Goal: Information Seeking & Learning: Compare options

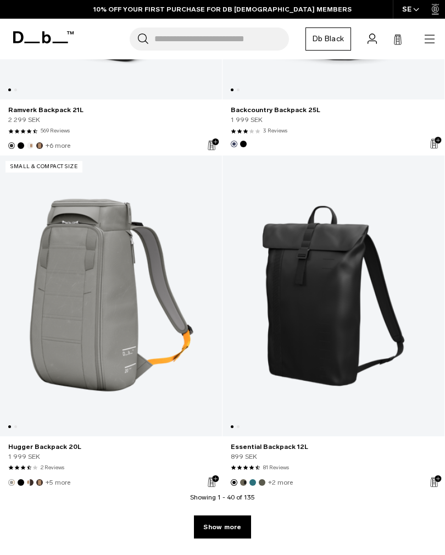
scroll to position [6524, 0]
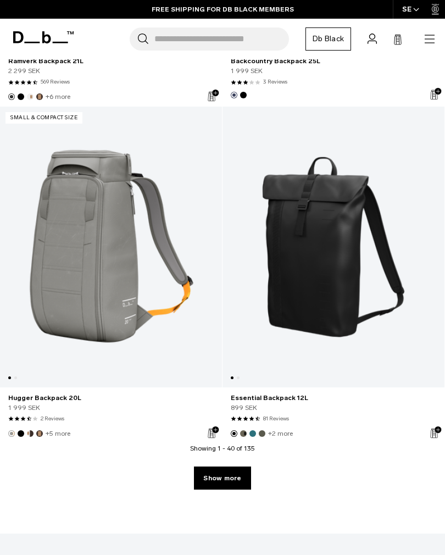
click at [350, 300] on link "Essential Backpack 12L" at bounding box center [334, 247] width 222 height 280
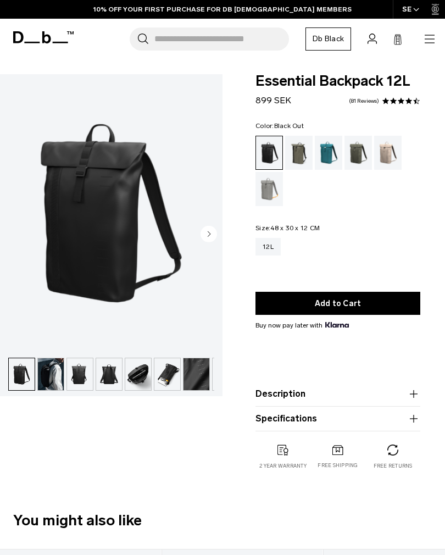
click at [213, 237] on circle "Next slide" at bounding box center [209, 234] width 16 height 16
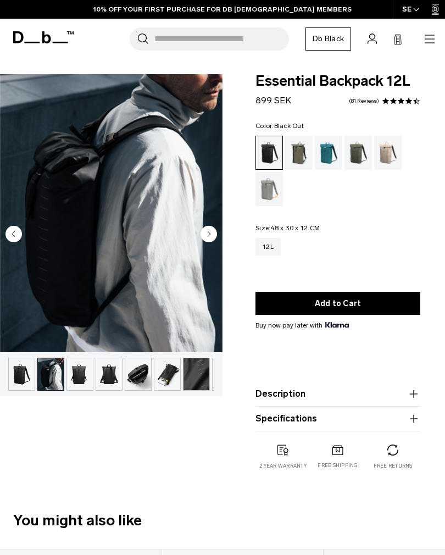
scroll to position [0, 25]
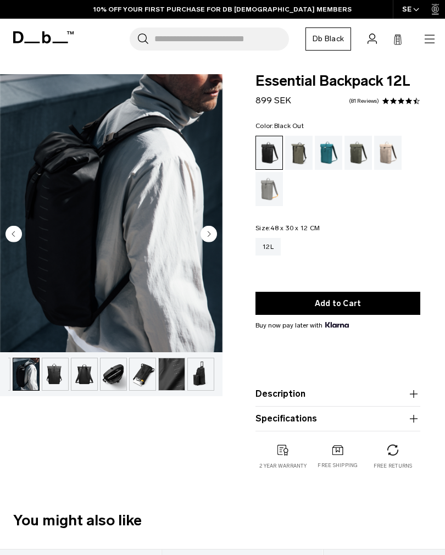
click at [216, 238] on circle "Next slide" at bounding box center [209, 234] width 16 height 16
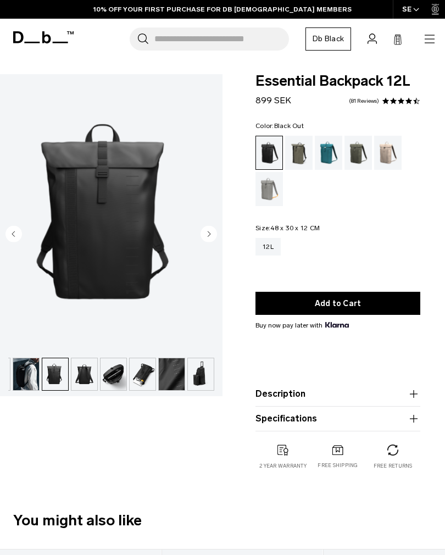
click at [215, 233] on circle "Next slide" at bounding box center [209, 234] width 16 height 16
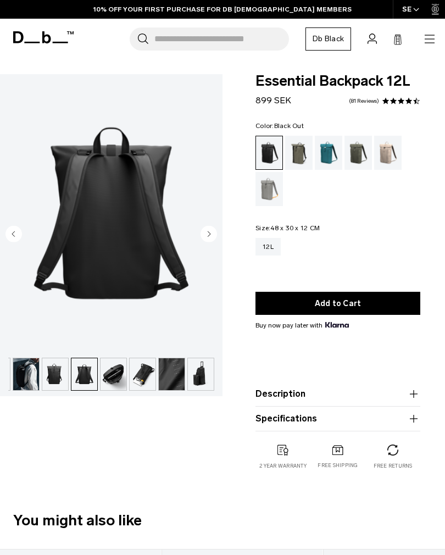
click at [213, 237] on circle "Next slide" at bounding box center [209, 234] width 16 height 16
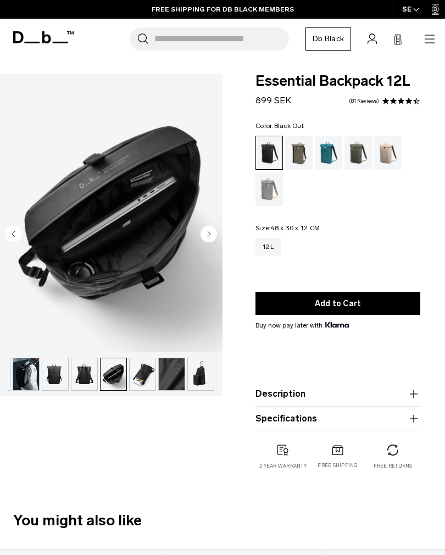
click at [212, 243] on button "Next slide" at bounding box center [209, 235] width 16 height 19
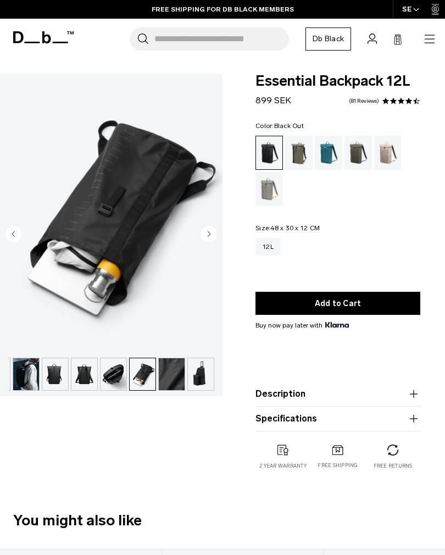
click at [214, 244] on button "Next slide" at bounding box center [209, 235] width 16 height 19
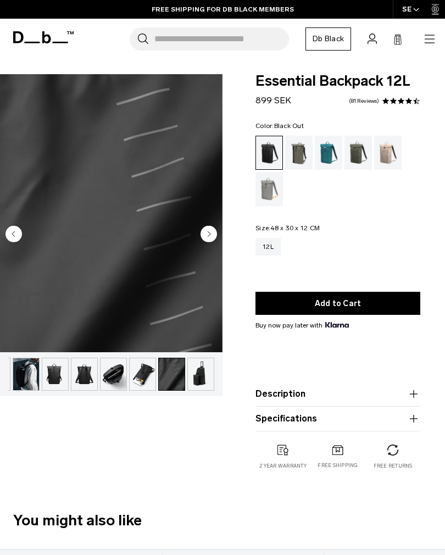
click at [212, 239] on circle "Next slide" at bounding box center [209, 234] width 16 height 16
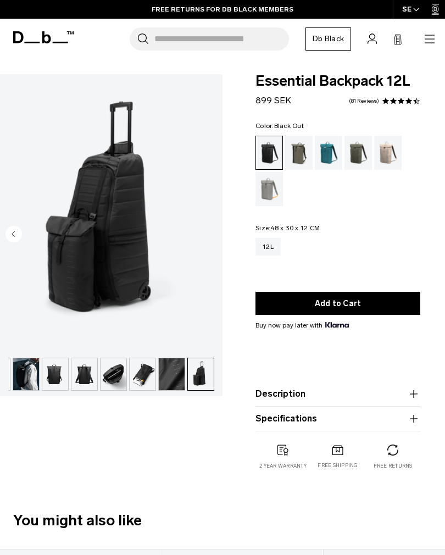
click at [360, 156] on div "Moss Green" at bounding box center [359, 153] width 28 height 34
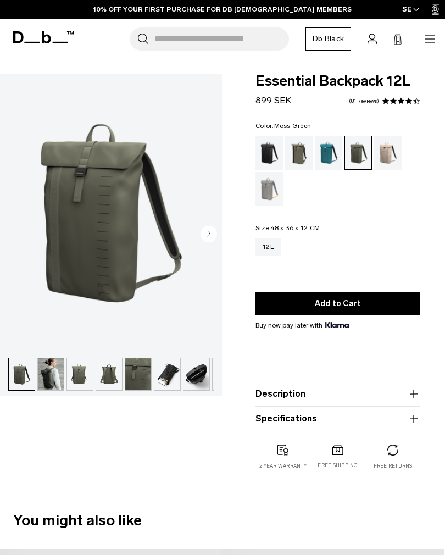
click at [216, 236] on circle "Next slide" at bounding box center [209, 234] width 16 height 16
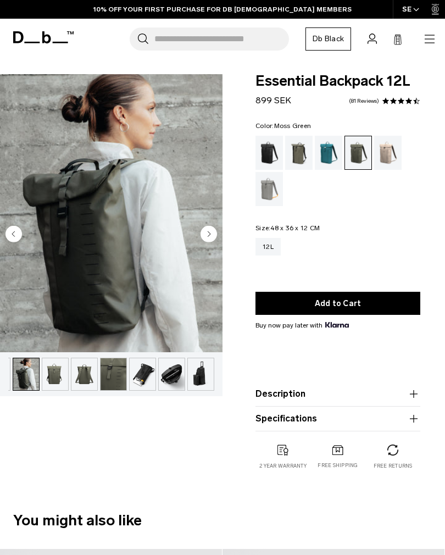
click at [216, 236] on circle "Next slide" at bounding box center [209, 234] width 16 height 16
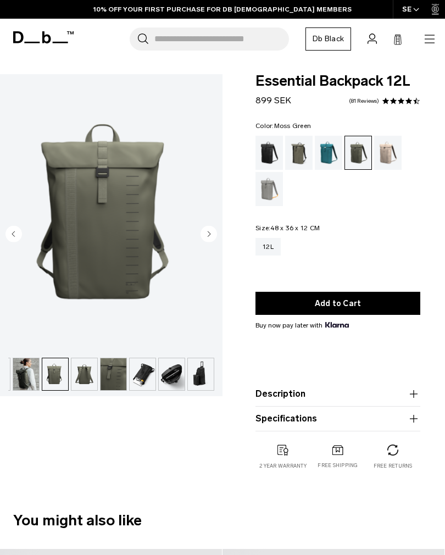
scroll to position [0, 25]
click at [213, 236] on circle "Next slide" at bounding box center [209, 234] width 16 height 16
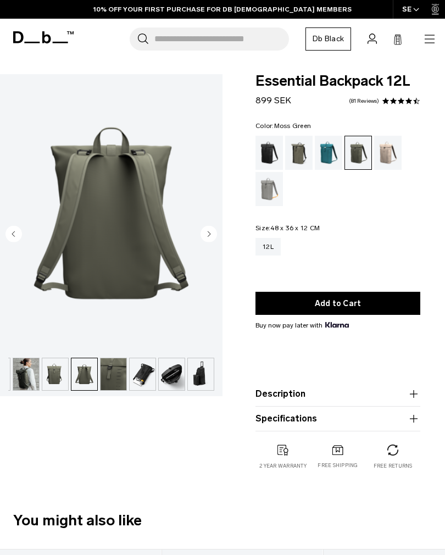
click at [211, 236] on circle "Next slide" at bounding box center [209, 234] width 16 height 16
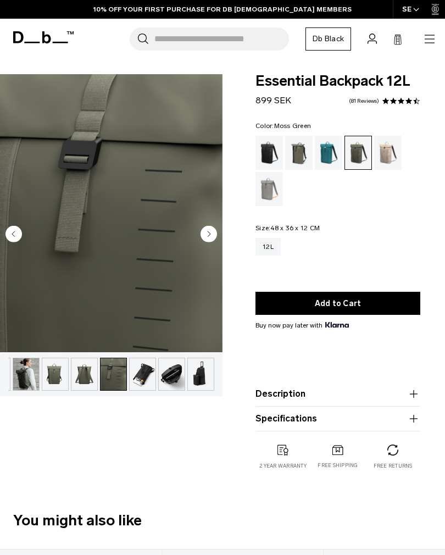
click at [212, 235] on circle "Next slide" at bounding box center [209, 234] width 16 height 16
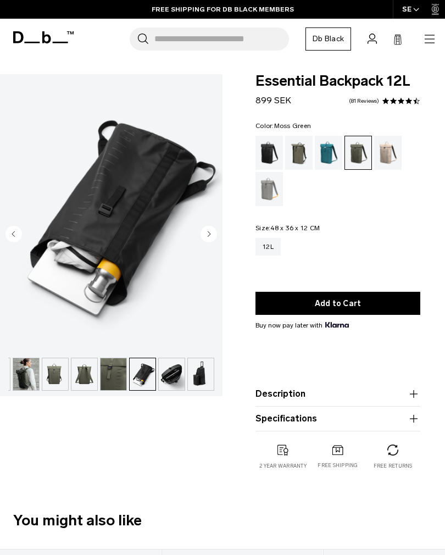
click at [414, 401] on icon "button" at bounding box center [414, 394] width 13 height 13
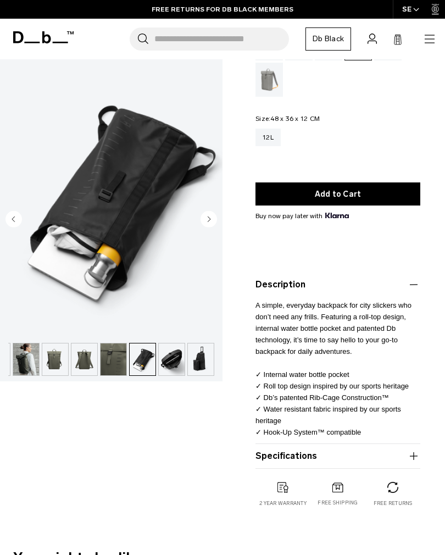
scroll to position [111, 0]
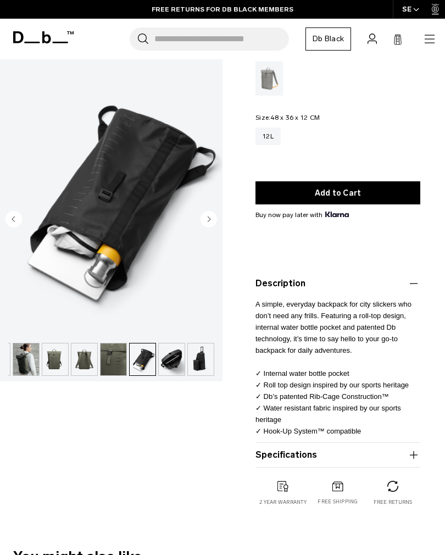
click at [148, 357] on img "button" at bounding box center [143, 360] width 26 height 32
click at [179, 365] on img "button" at bounding box center [172, 360] width 26 height 32
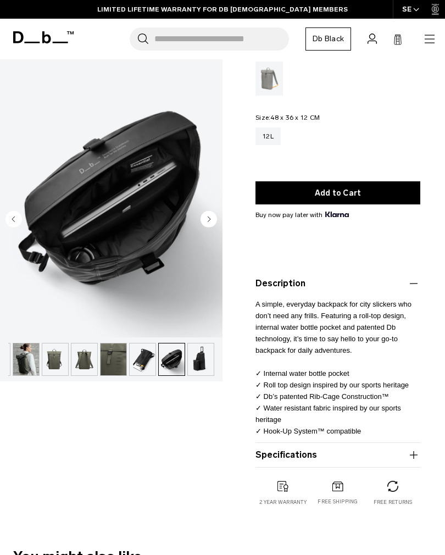
click at [205, 361] on img "button" at bounding box center [201, 360] width 26 height 32
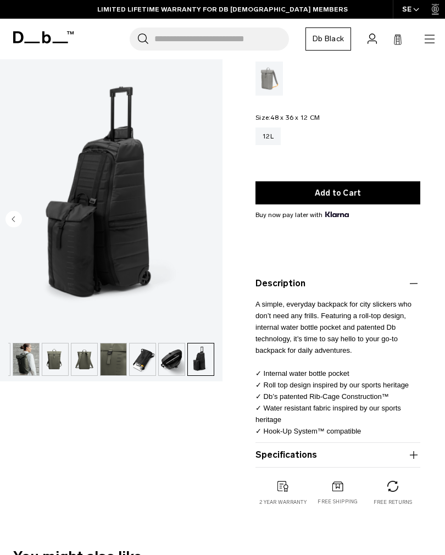
click at [25, 365] on img "button" at bounding box center [26, 360] width 26 height 32
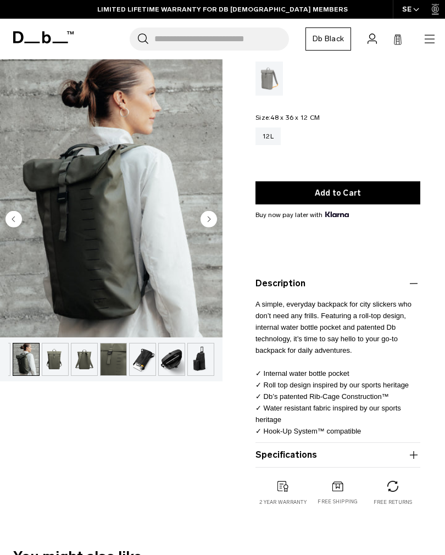
click at [62, 356] on img "button" at bounding box center [55, 360] width 26 height 32
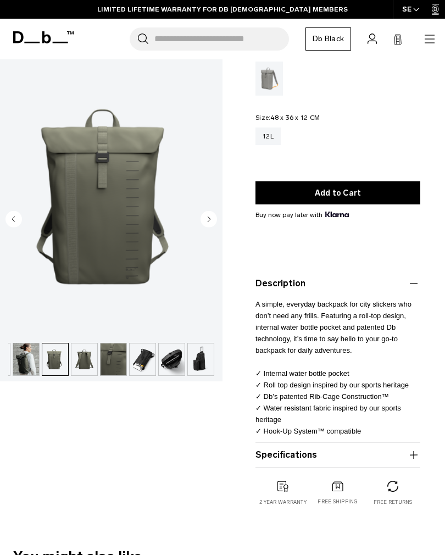
click at [84, 355] on img "button" at bounding box center [84, 360] width 26 height 32
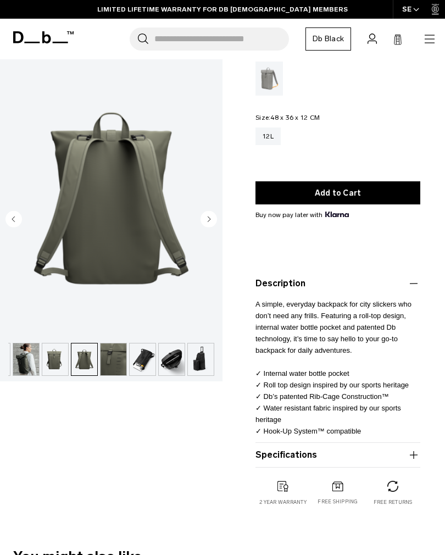
click at [114, 362] on img "button" at bounding box center [114, 360] width 26 height 32
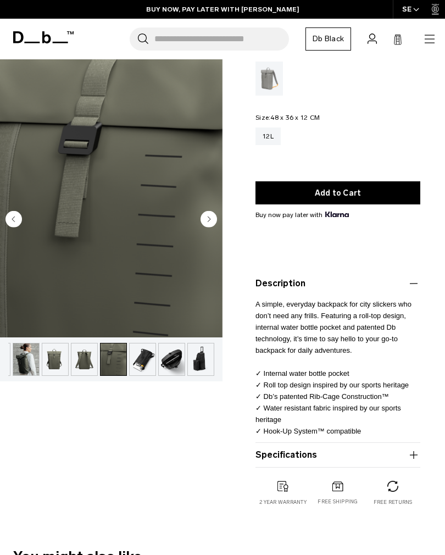
click at [205, 219] on circle "Next slide" at bounding box center [209, 219] width 16 height 16
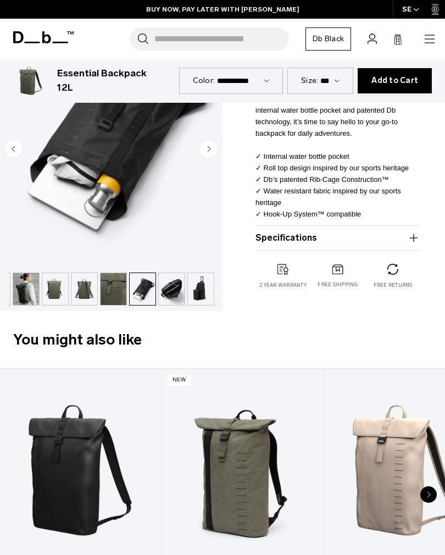
scroll to position [328, 0]
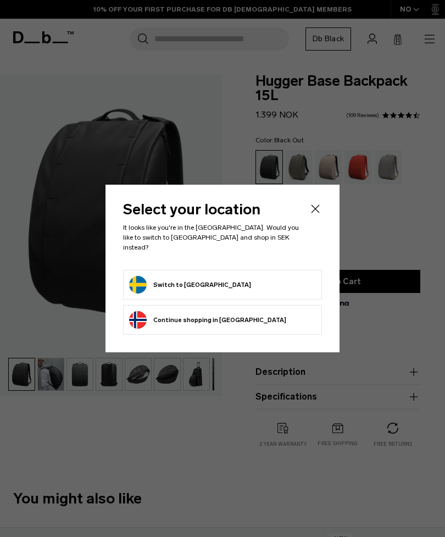
click at [269, 282] on form "Switch to Sweden" at bounding box center [222, 285] width 187 height 18
click at [171, 281] on button "Switch to Sweden" at bounding box center [190, 285] width 122 height 18
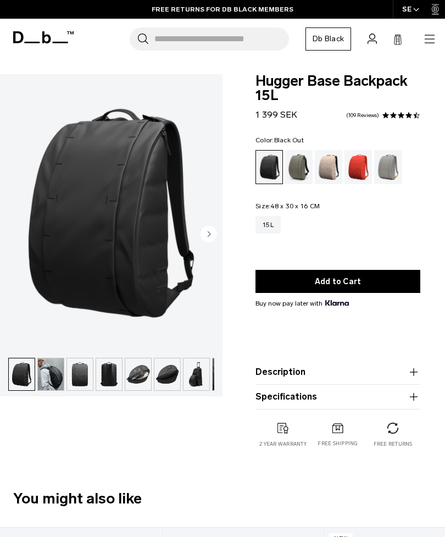
click at [142, 377] on img "button" at bounding box center [138, 375] width 26 height 32
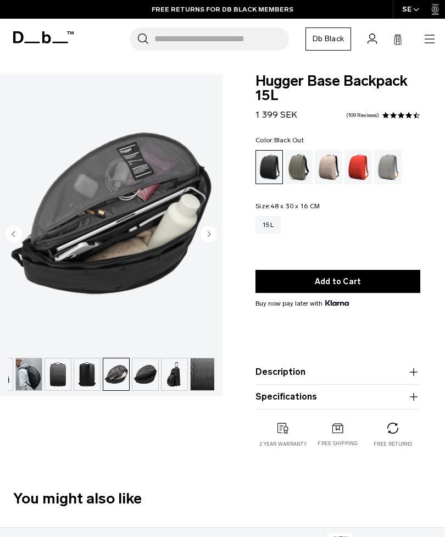
scroll to position [0, 25]
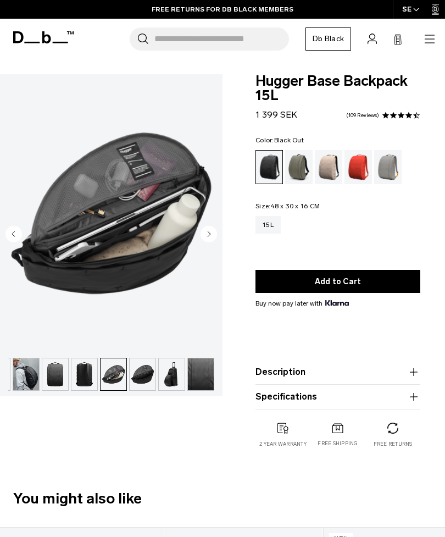
click at [170, 382] on img "button" at bounding box center [172, 375] width 26 height 32
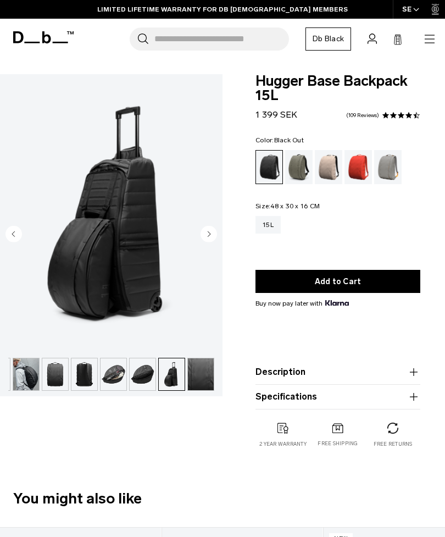
click at [117, 371] on img "button" at bounding box center [114, 375] width 26 height 32
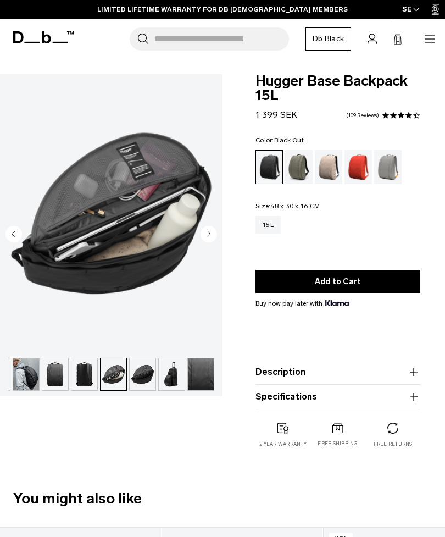
click at [60, 375] on img "button" at bounding box center [55, 375] width 26 height 32
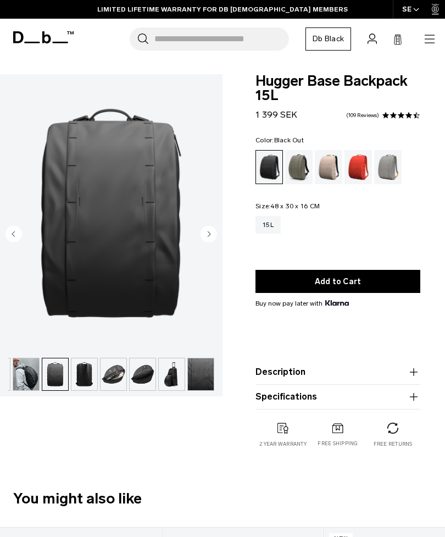
click at [38, 373] on img "button" at bounding box center [26, 375] width 26 height 32
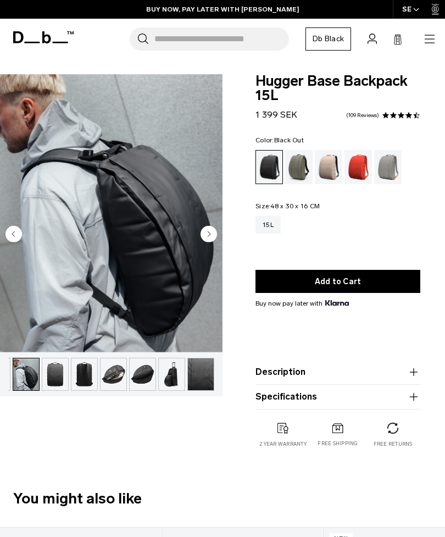
click at [306, 168] on div "Forest Green" at bounding box center [299, 167] width 28 height 34
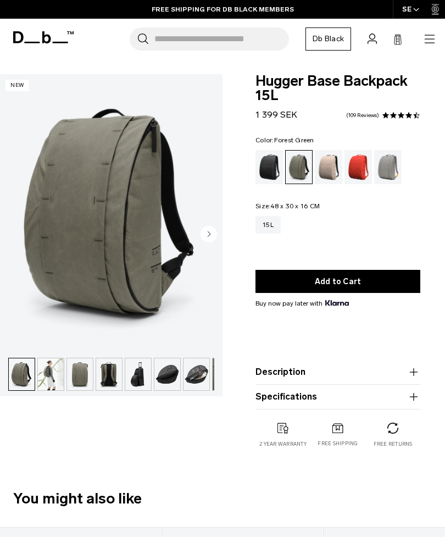
click at [47, 377] on img "button" at bounding box center [51, 375] width 26 height 32
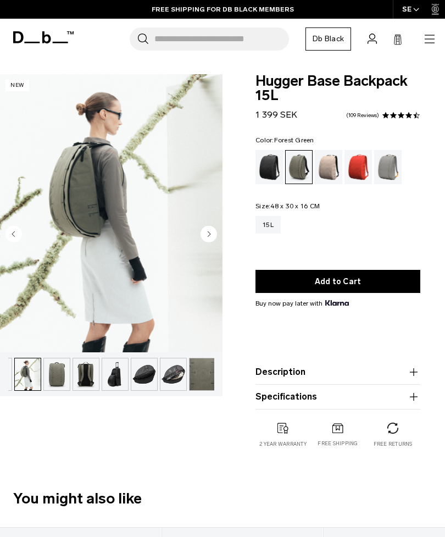
scroll to position [0, 25]
